Goal: Task Accomplishment & Management: Complete application form

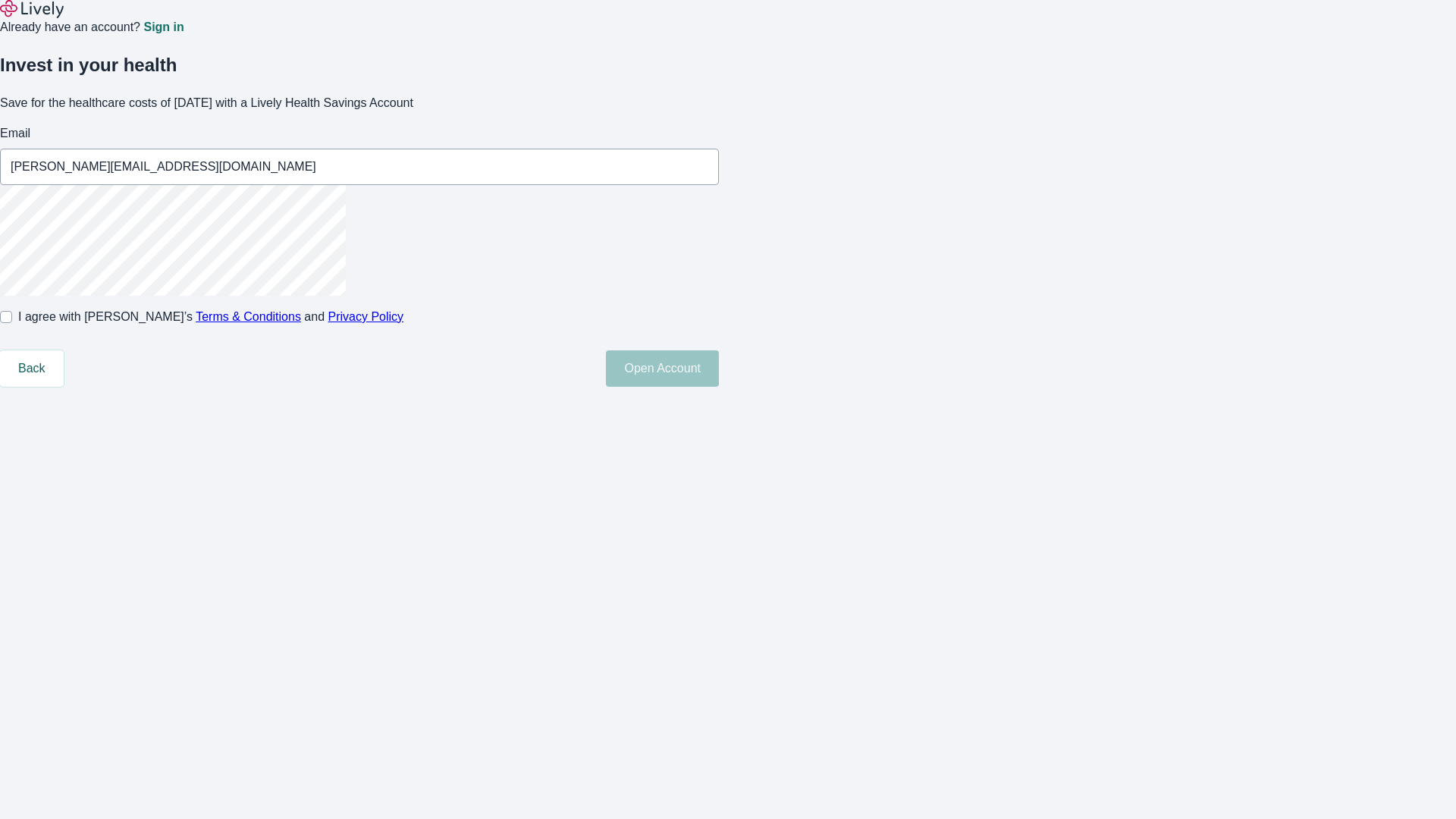
click at [12, 323] on input "I agree with Lively’s Terms & Conditions and Privacy Policy" at bounding box center [6, 317] width 12 height 12
checkbox input "true"
click at [719, 387] on button "Open Account" at bounding box center [662, 368] width 113 height 36
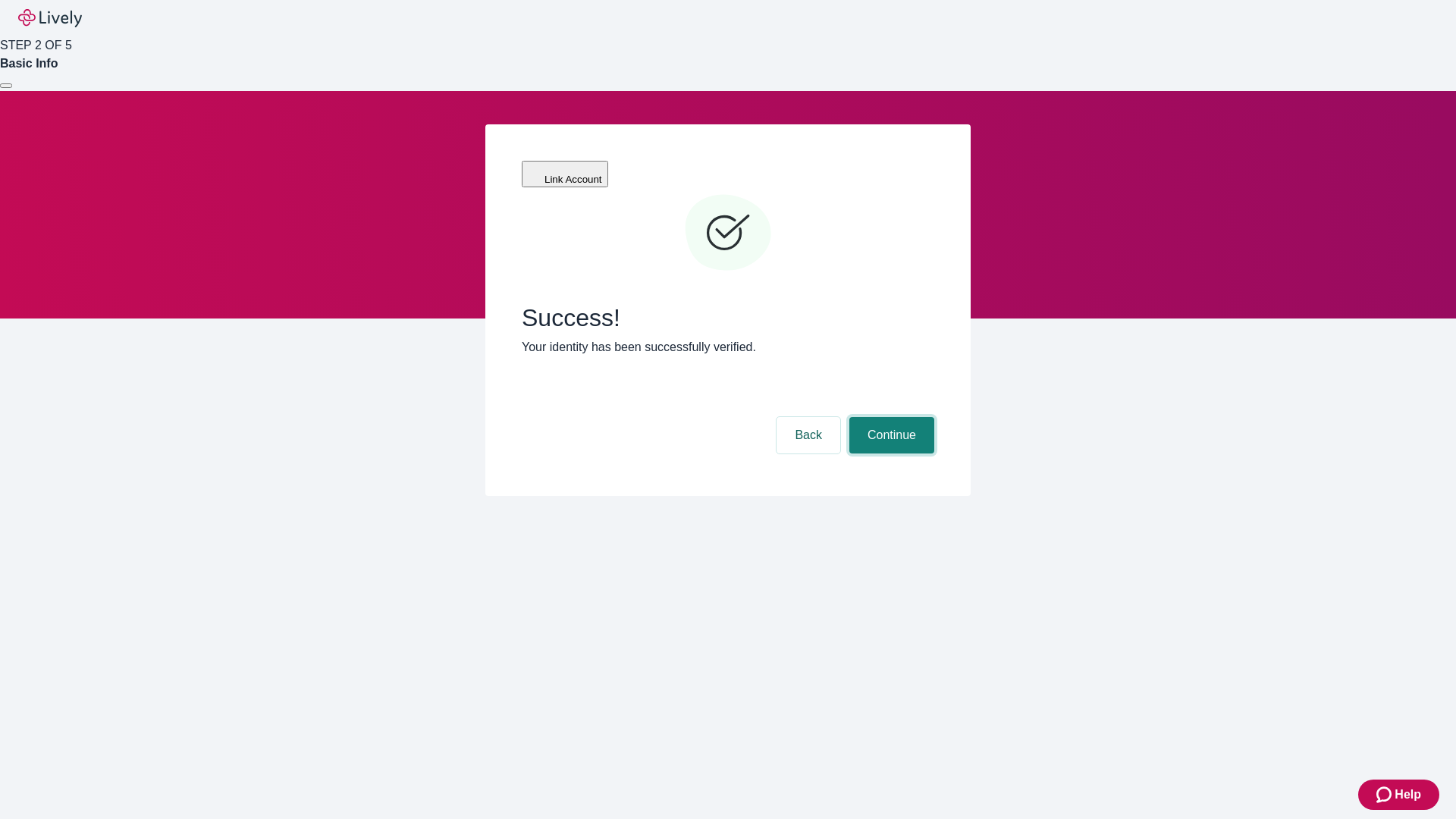
click at [889, 417] on button "Continue" at bounding box center [891, 435] width 85 height 36
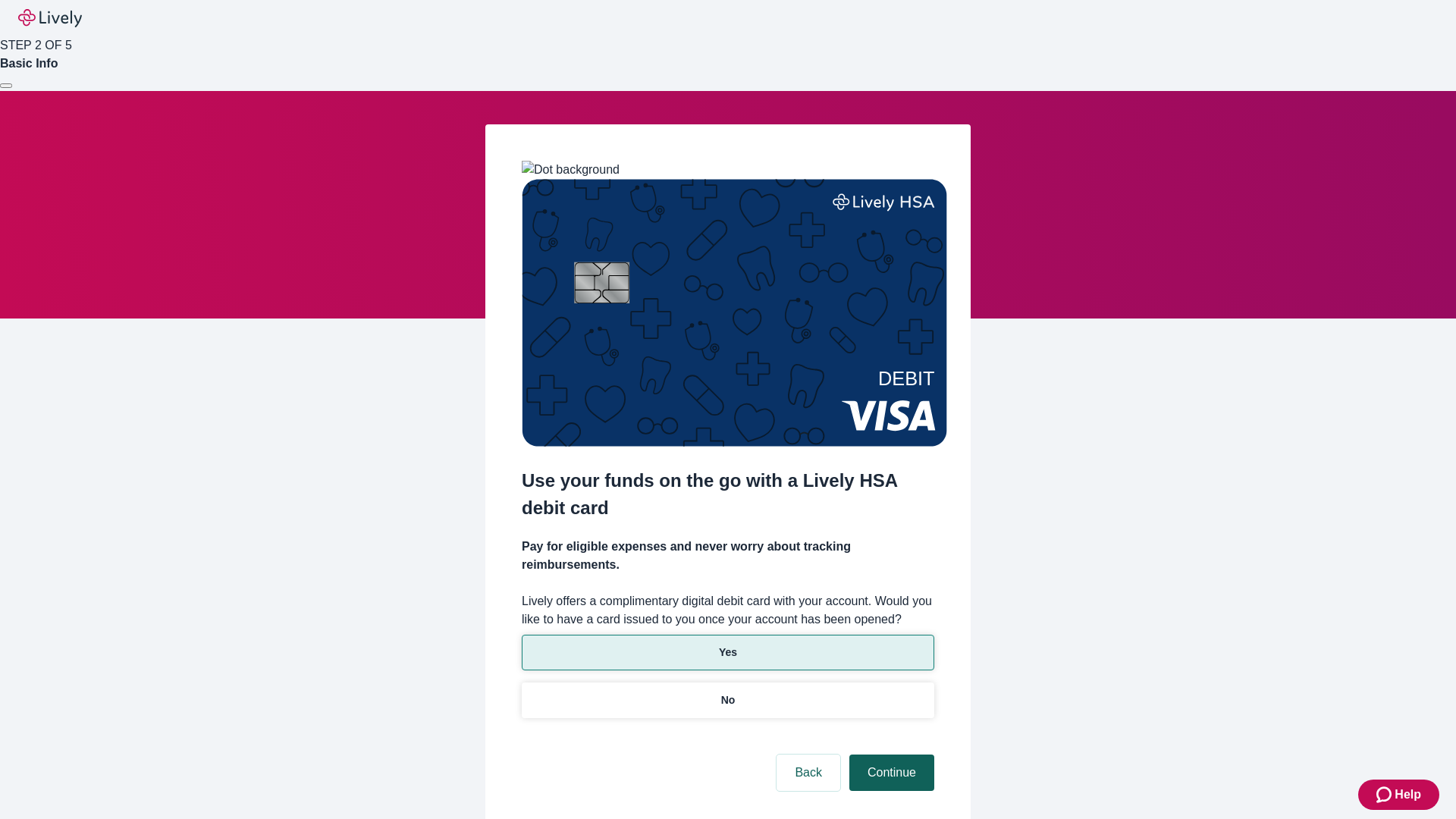
click at [727, 645] on p "Yes" at bounding box center [728, 652] width 19 height 16
click at [889, 754] on button "Continue" at bounding box center [891, 772] width 85 height 36
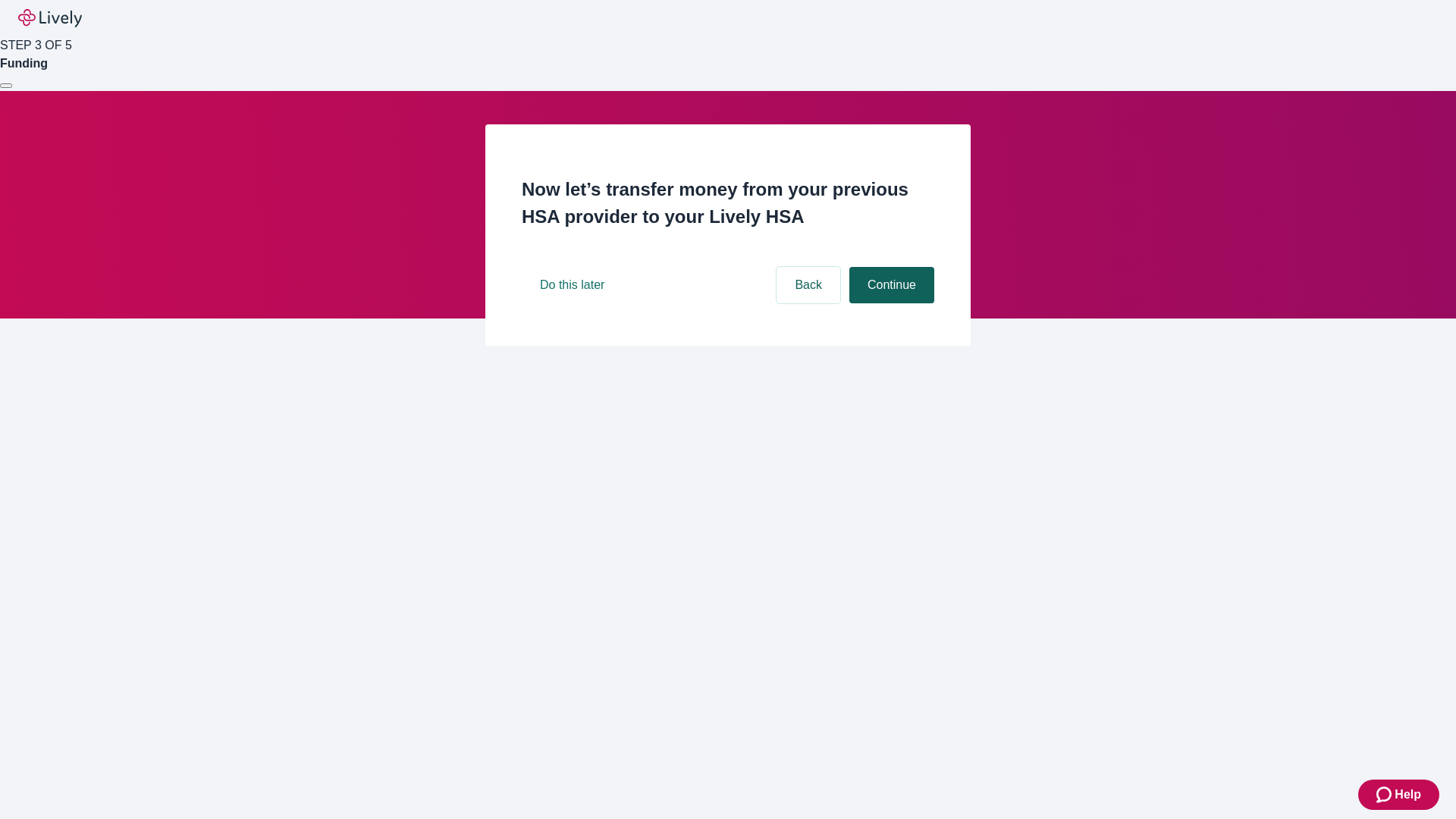
click at [889, 303] on button "Continue" at bounding box center [891, 285] width 85 height 36
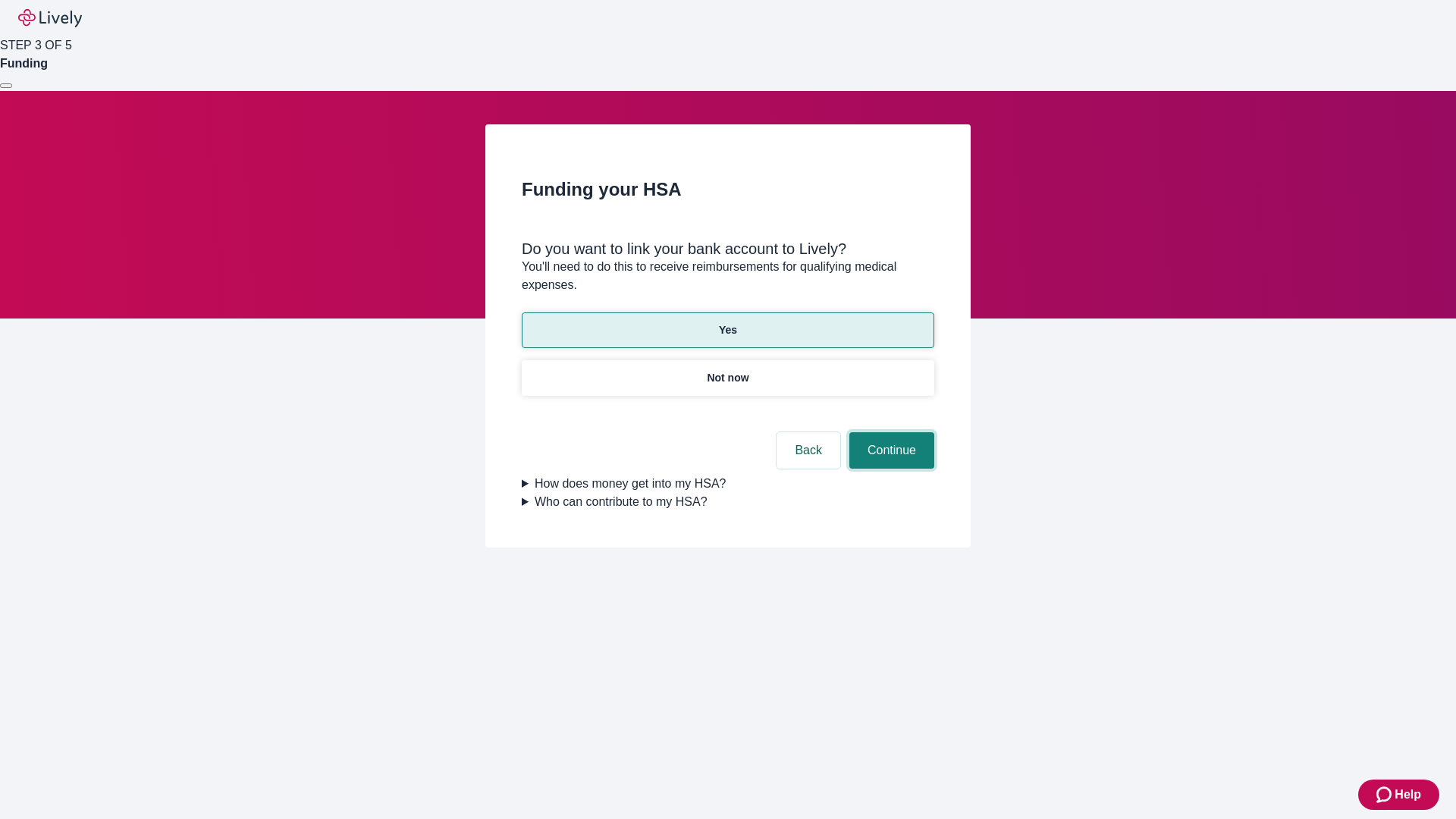
click at [889, 432] on button "Continue" at bounding box center [891, 450] width 85 height 36
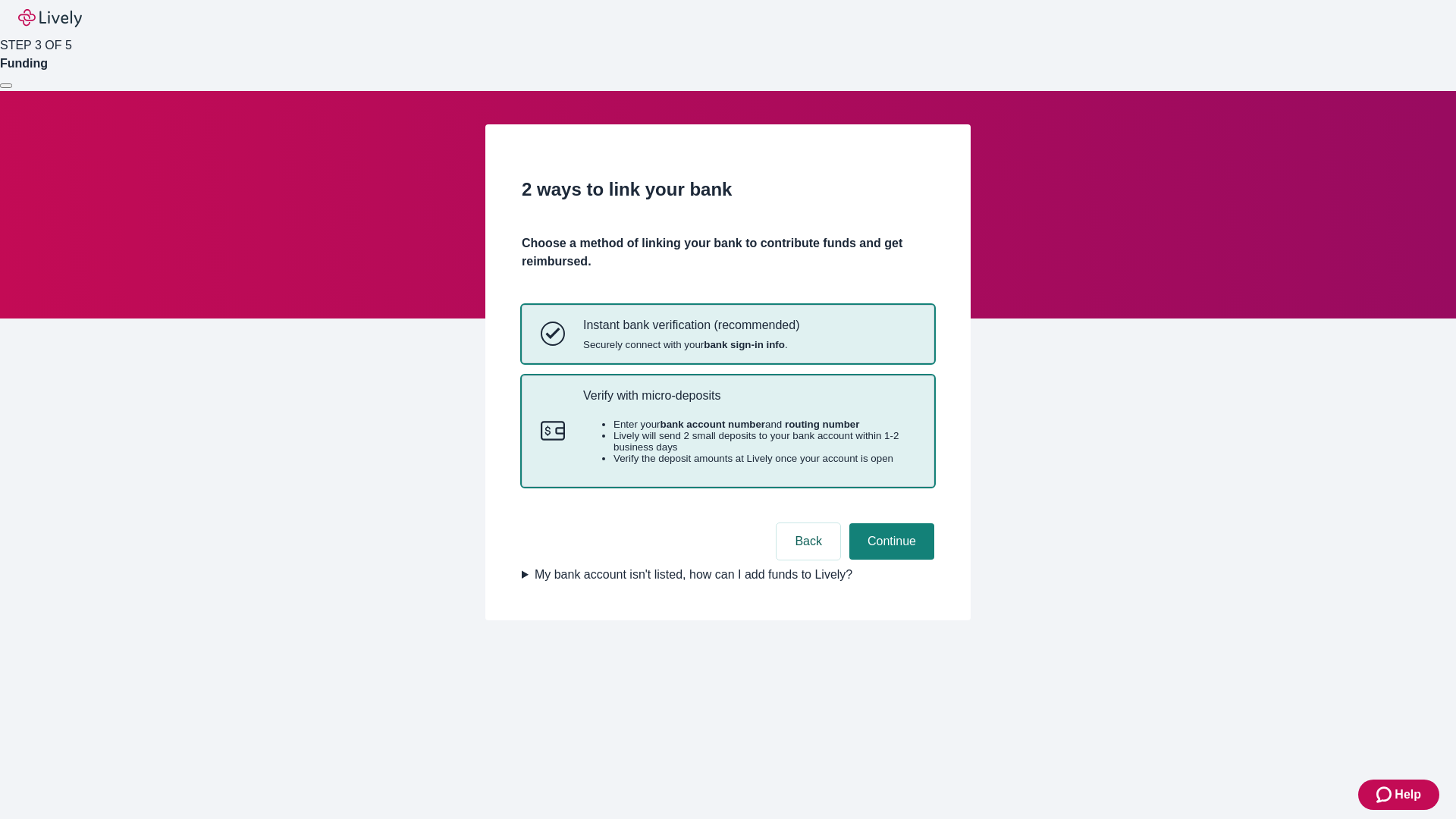
click at [748, 403] on p "Verify with micro-deposits" at bounding box center [749, 395] width 332 height 14
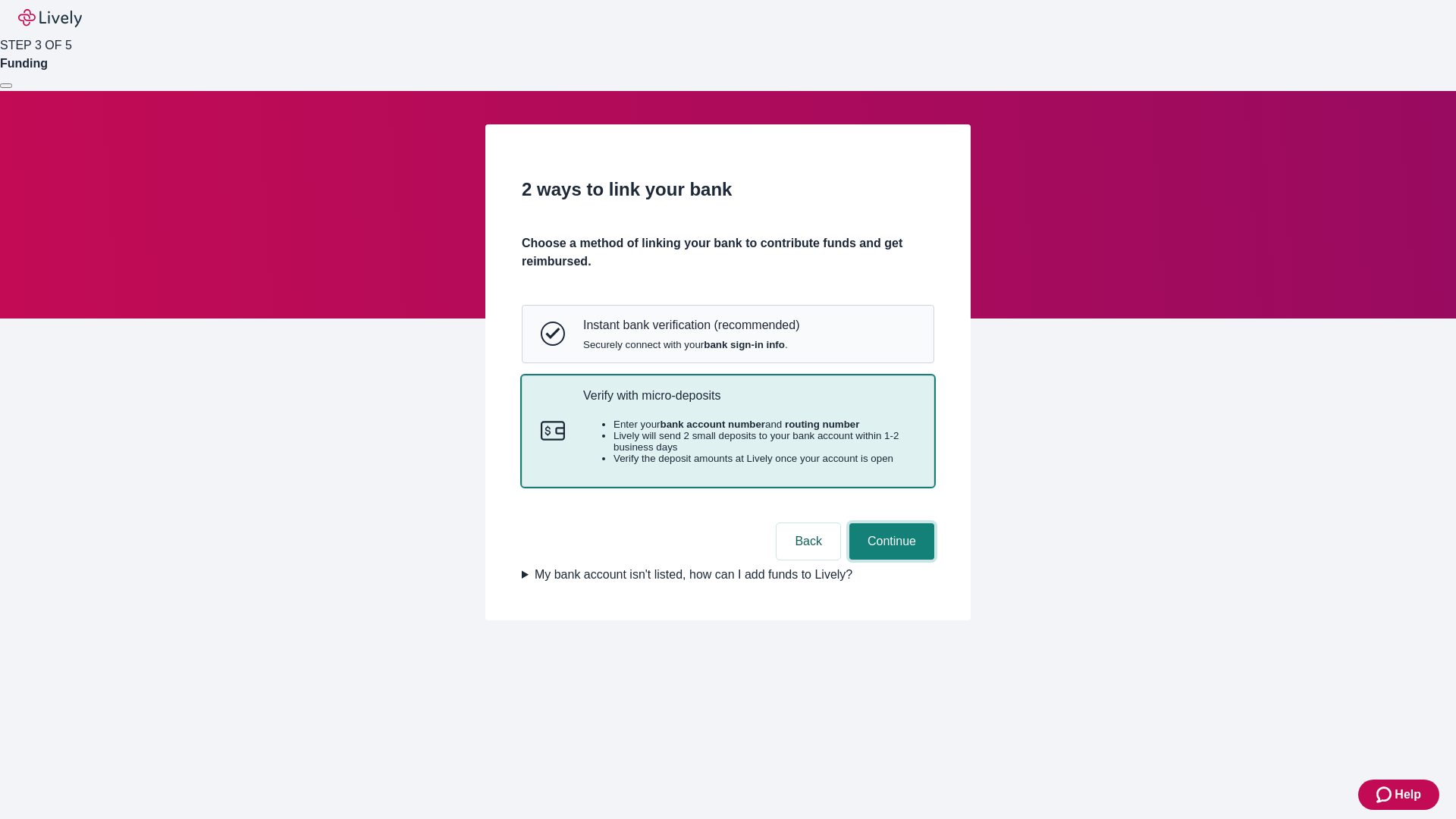
click at [889, 559] on button "Continue" at bounding box center [891, 541] width 85 height 36
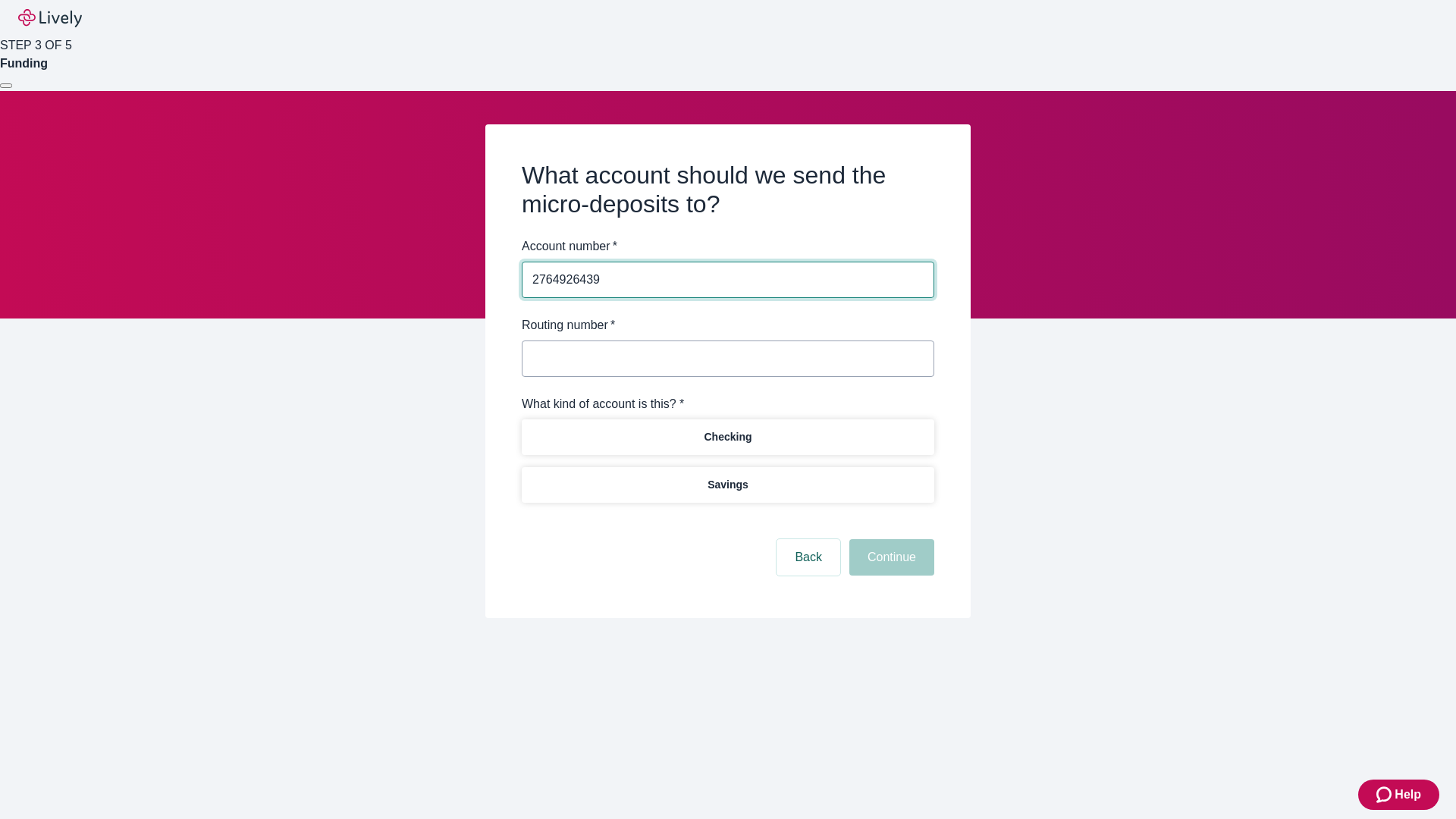
type input "2764926439"
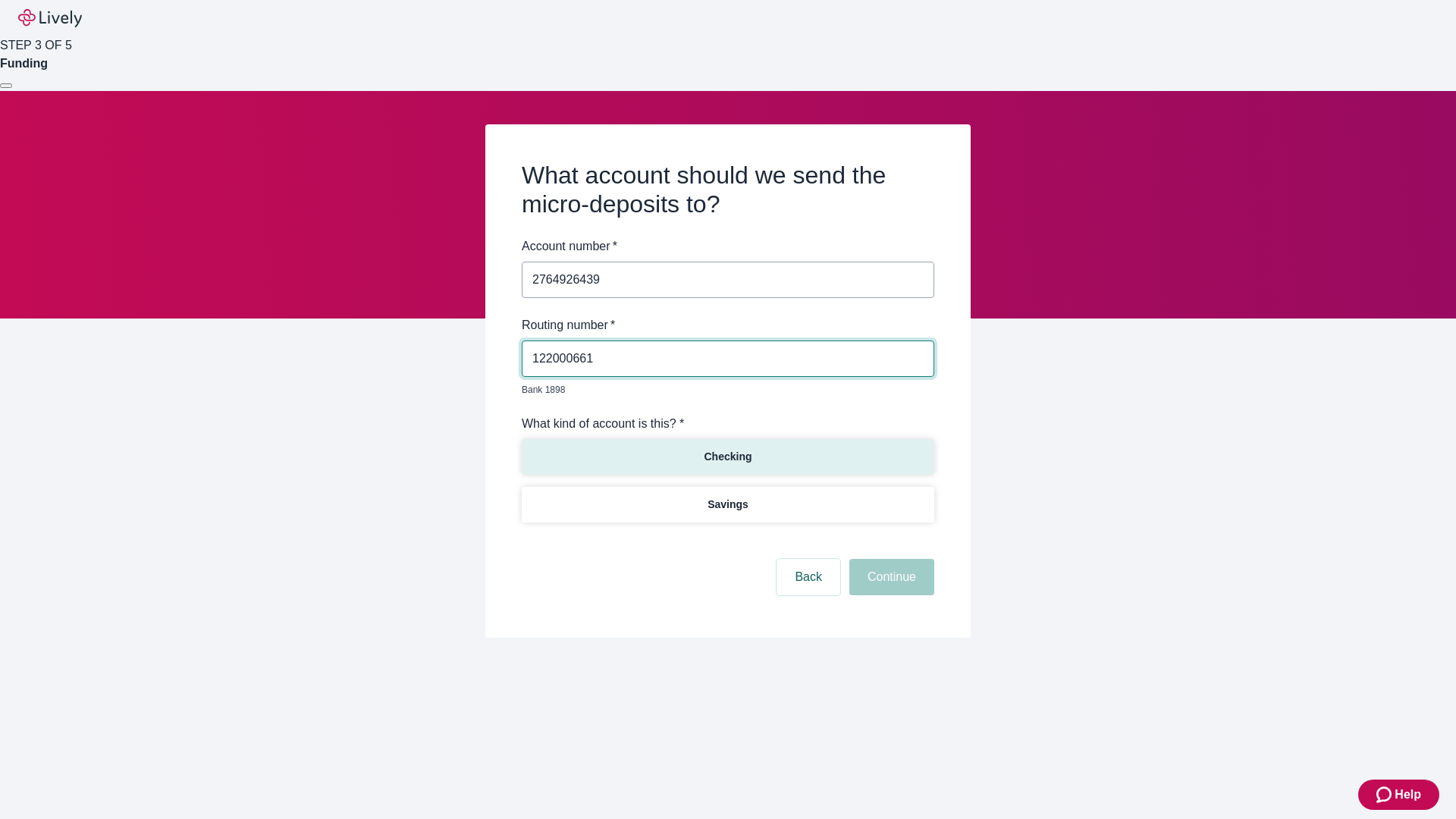
type input "122000661"
click at [727, 449] on p "Checking" at bounding box center [727, 457] width 48 height 16
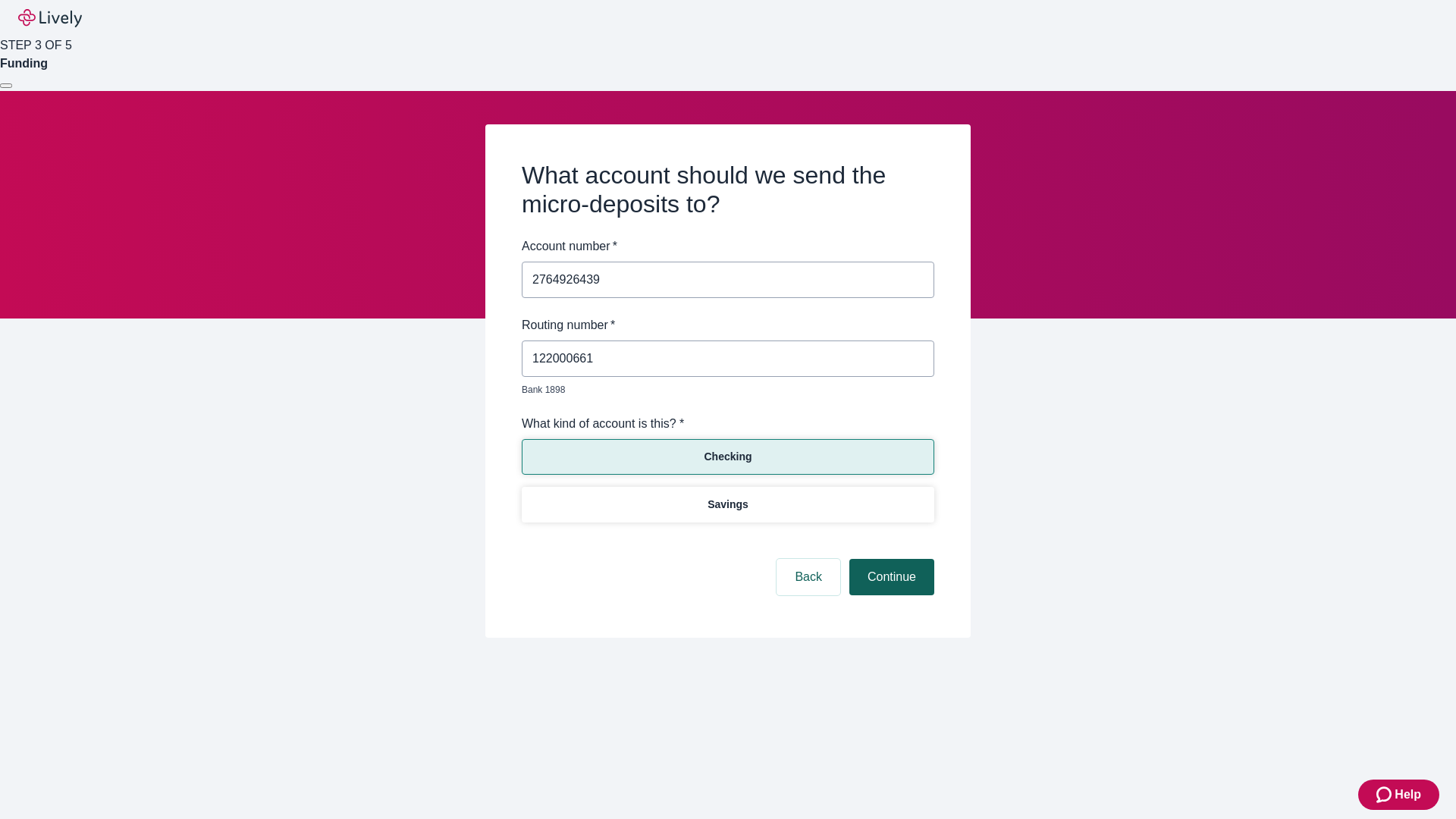
click at [889, 559] on button "Continue" at bounding box center [891, 576] width 85 height 36
